Goal: Register for event/course

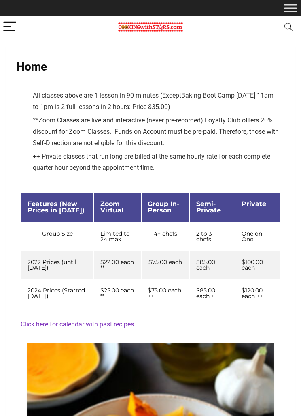
click at [288, 30] on icon "Search" at bounding box center [289, 27] width 8 height 8
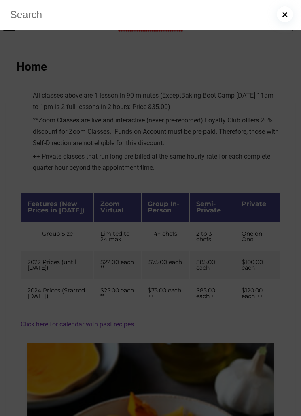
click at [34, 16] on input "Search for:" at bounding box center [150, 15] width 301 height 30
type input "Pumpkin"
click button "Search" at bounding box center [0, 0] width 0 height 0
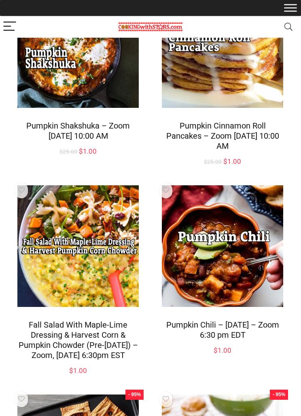
scroll to position [101, 0]
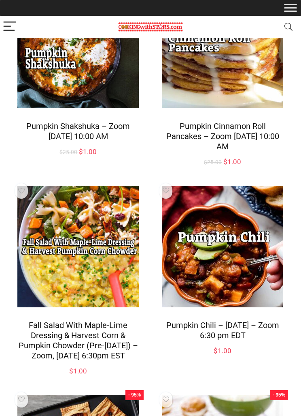
click at [285, 5] on span "Toggle Menu" at bounding box center [290, 4] width 13 height 1
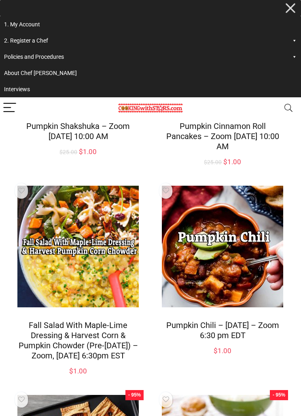
click at [15, 40] on link "2. Register a Chef" at bounding box center [150, 40] width 301 height 16
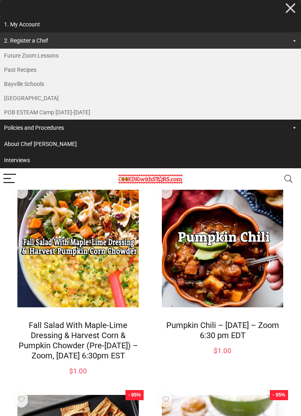
click at [6, 72] on link "Past Recipes" at bounding box center [150, 70] width 301 height 14
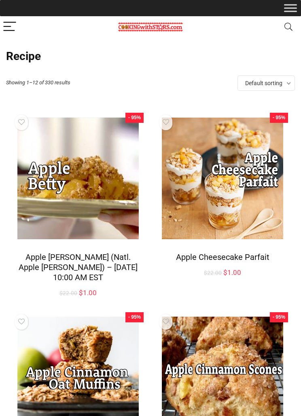
click at [166, 26] on img at bounding box center [150, 27] width 65 height 10
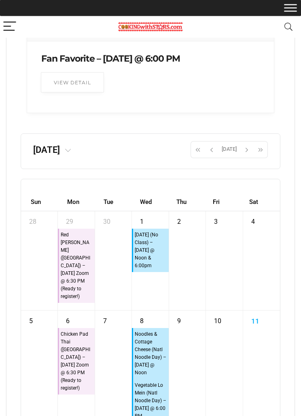
scroll to position [3924, 0]
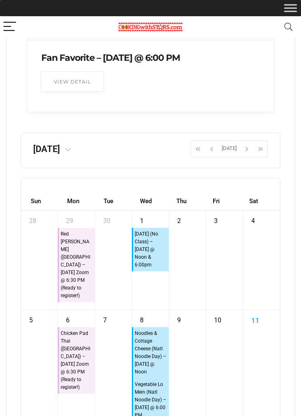
click at [199, 156] on span "button" at bounding box center [198, 149] width 12 height 14
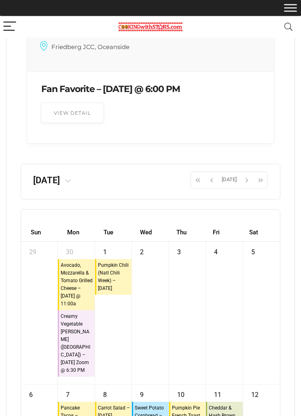
scroll to position [3890, 0]
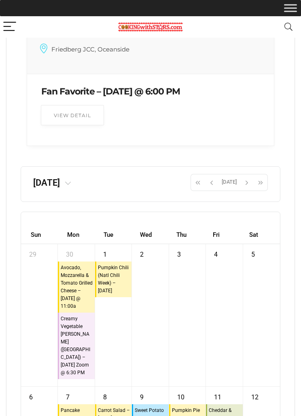
click at [199, 189] on span "button" at bounding box center [198, 182] width 12 height 14
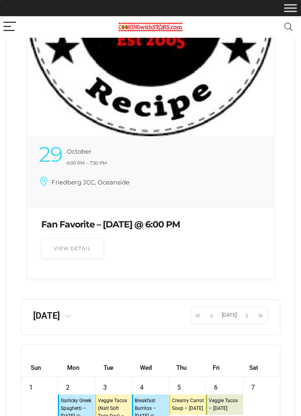
scroll to position [3764, 0]
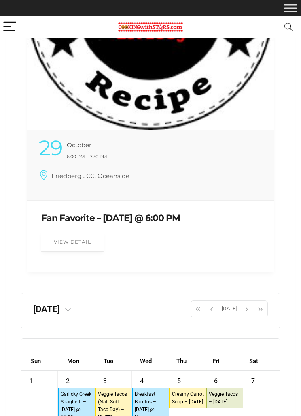
click at [200, 316] on span "button" at bounding box center [198, 309] width 12 height 14
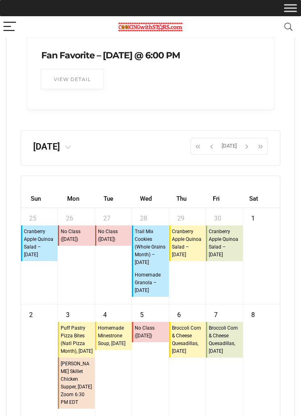
scroll to position [3926, 0]
click at [248, 153] on span "button" at bounding box center [247, 146] width 12 height 14
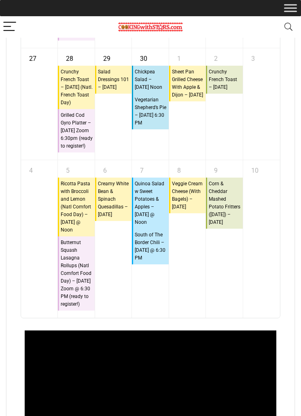
scroll to position [4569, 0]
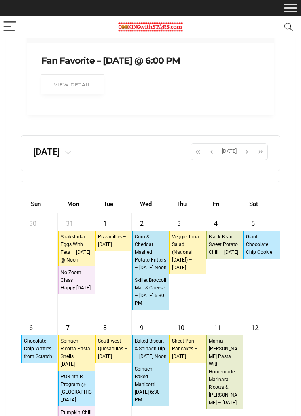
click at [249, 159] on span "button" at bounding box center [247, 152] width 12 height 14
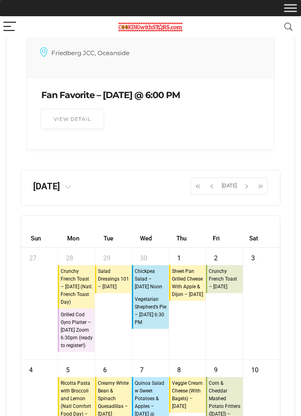
scroll to position [3887, 0]
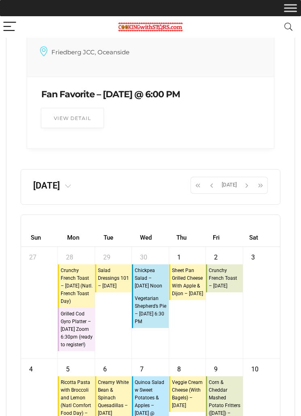
click at [247, 192] on span "button" at bounding box center [247, 185] width 12 height 14
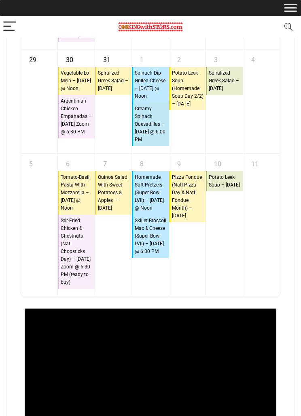
scroll to position [4548, 0]
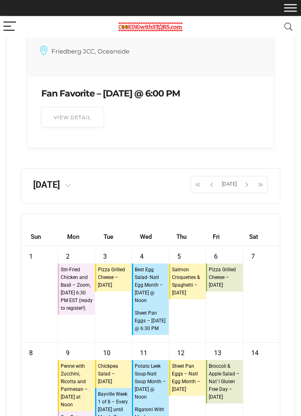
click at [246, 192] on span "button" at bounding box center [247, 185] width 12 height 14
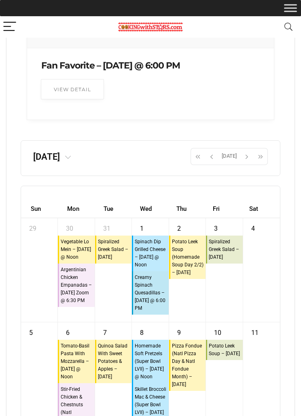
scroll to position [3916, 0]
click at [248, 163] on span "button" at bounding box center [247, 156] width 12 height 14
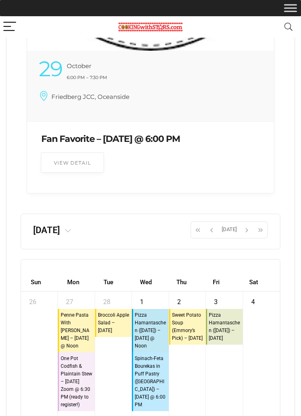
scroll to position [3844, 0]
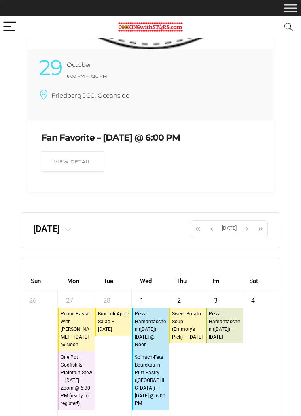
click at [243, 235] on span "button" at bounding box center [247, 229] width 12 height 14
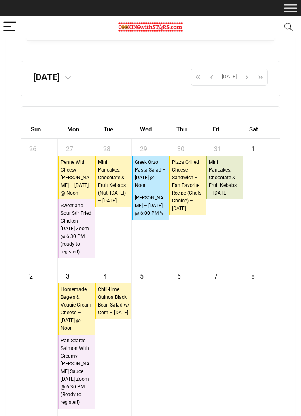
scroll to position [3991, 0]
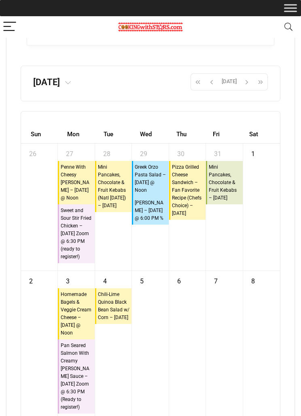
click at [250, 89] on span "button" at bounding box center [247, 82] width 12 height 14
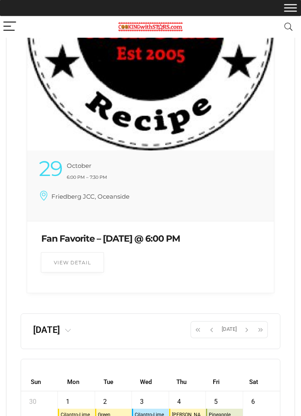
scroll to position [3742, 0]
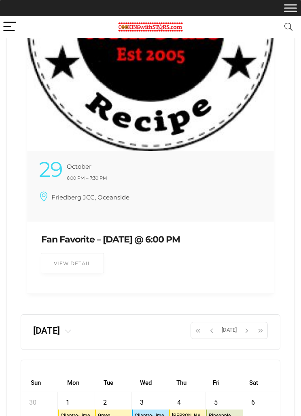
click at [249, 337] on span "button" at bounding box center [247, 330] width 12 height 14
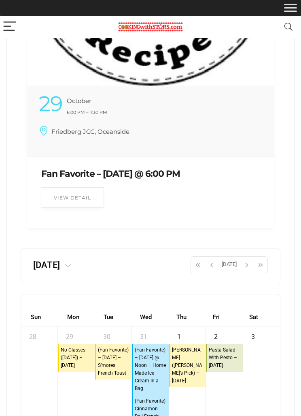
scroll to position [3810, 0]
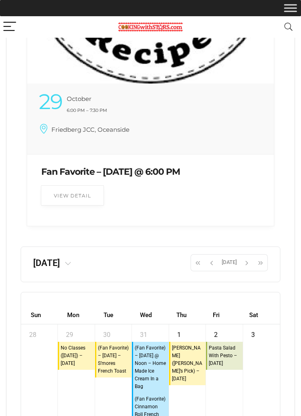
click at [242, 269] on span "button" at bounding box center [247, 263] width 12 height 14
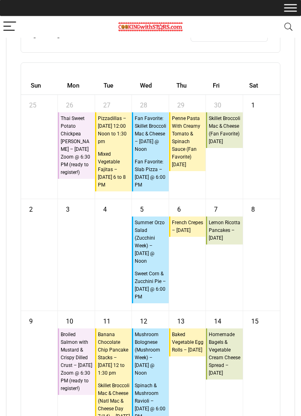
scroll to position [4039, 0]
click at [261, 264] on div "8" at bounding box center [262, 254] width 37 height 111
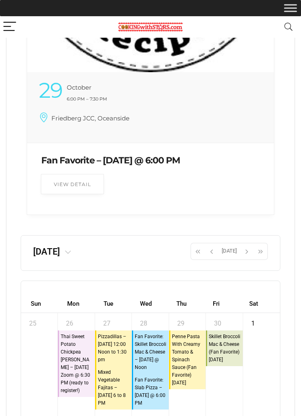
scroll to position [3822, 0]
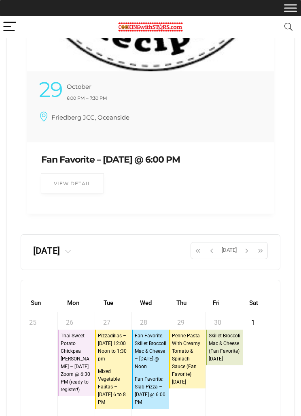
click at [244, 257] on span "button" at bounding box center [247, 251] width 12 height 14
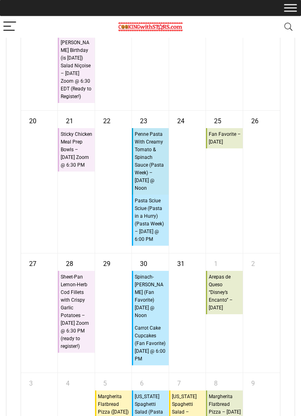
scroll to position [4492, 0]
